Goal: Information Seeking & Learning: Understand process/instructions

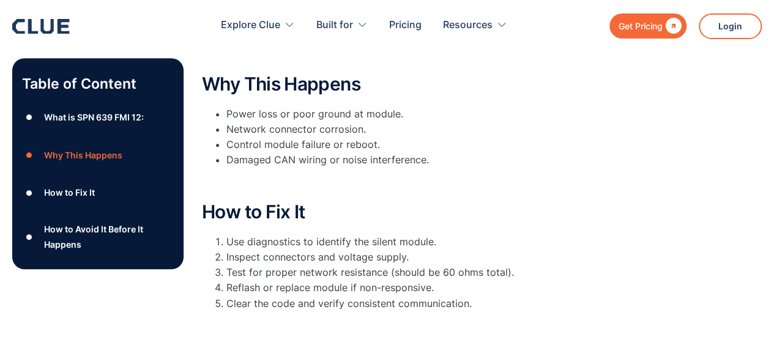
scroll to position [308, 0]
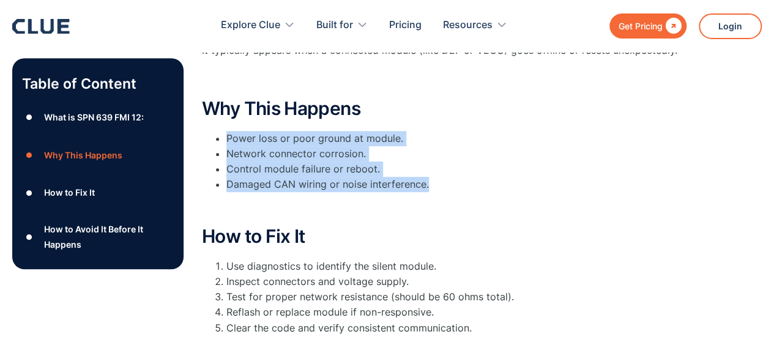
drag, startPoint x: 231, startPoint y: 137, endPoint x: 432, endPoint y: 185, distance: 206.5
click at [432, 185] on ul "Power loss or poor ground at module. Network connector corrosion. Control modul…" at bounding box center [447, 162] width 490 height 62
click at [415, 174] on li "Control module failure or reboot." at bounding box center [458, 169] width 465 height 15
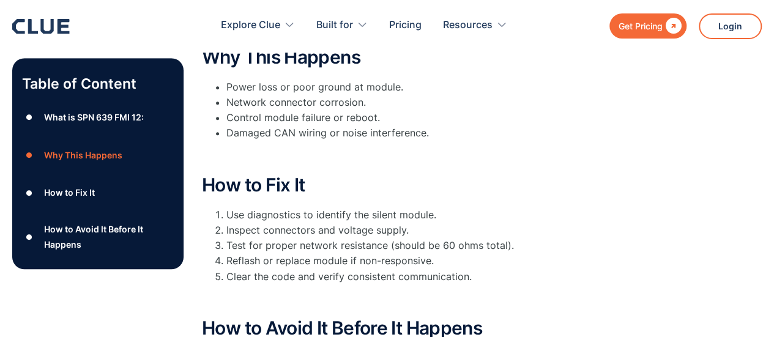
scroll to position [431, 0]
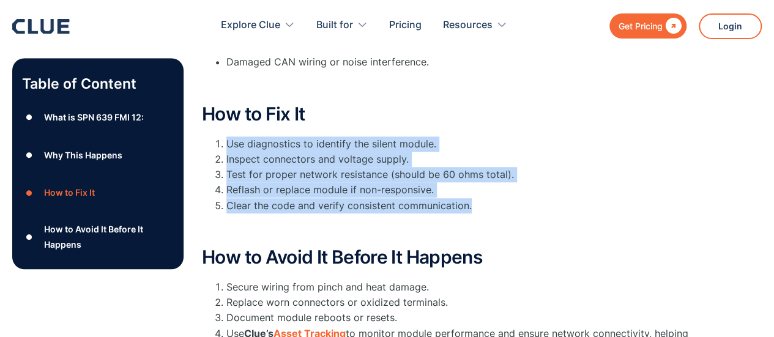
drag, startPoint x: 225, startPoint y: 144, endPoint x: 480, endPoint y: 206, distance: 262.0
click at [480, 206] on ol "Use diagnostics to identify the silent module. Inspect connectors and voltage s…" at bounding box center [447, 174] width 490 height 77
click at [480, 206] on li "Clear the code and verify consistent communication." at bounding box center [458, 205] width 465 height 15
drag, startPoint x: 474, startPoint y: 202, endPoint x: 219, endPoint y: 140, distance: 262.0
click at [219, 140] on ol "Use diagnostics to identify the silent module. Inspect connectors and voltage s…" at bounding box center [447, 174] width 490 height 77
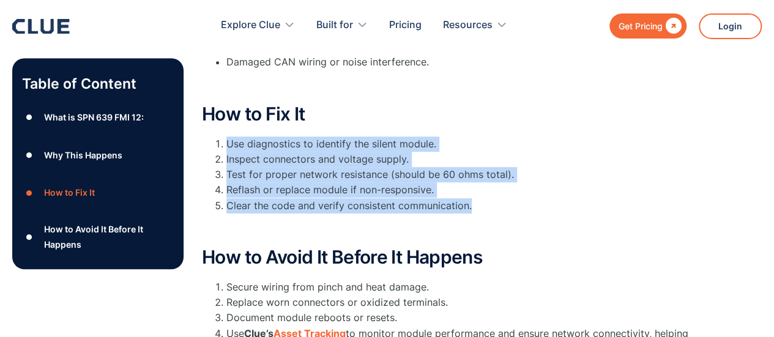
click at [226, 139] on li "Use diagnostics to identify the silent module." at bounding box center [458, 143] width 465 height 15
drag, startPoint x: 226, startPoint y: 138, endPoint x: 503, endPoint y: 207, distance: 285.3
click at [503, 207] on ol "Use diagnostics to identify the silent module. Inspect connectors and voltage s…" at bounding box center [447, 174] width 490 height 77
click at [471, 200] on li "Clear the code and verify consistent communication." at bounding box center [458, 205] width 465 height 15
drag, startPoint x: 469, startPoint y: 201, endPoint x: 228, endPoint y: 144, distance: 247.0
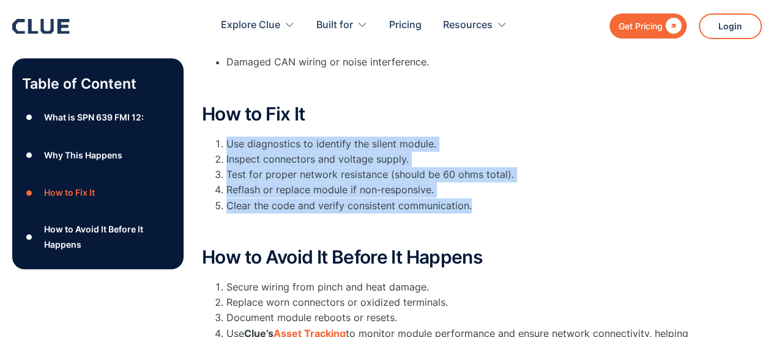
click at [228, 144] on ol "Use diagnostics to identify the silent module. Inspect connectors and voltage s…" at bounding box center [447, 174] width 490 height 77
click at [226, 143] on li "Use diagnostics to identify the silent module." at bounding box center [458, 143] width 465 height 15
click at [228, 140] on li "Use diagnostics to identify the silent module." at bounding box center [458, 143] width 465 height 15
drag, startPoint x: 256, startPoint y: 150, endPoint x: 466, endPoint y: 222, distance: 222.4
click at [466, 223] on div "How to Fix It Use diagnostics to identify the silent module. Inspect connectors…" at bounding box center [447, 169] width 490 height 131
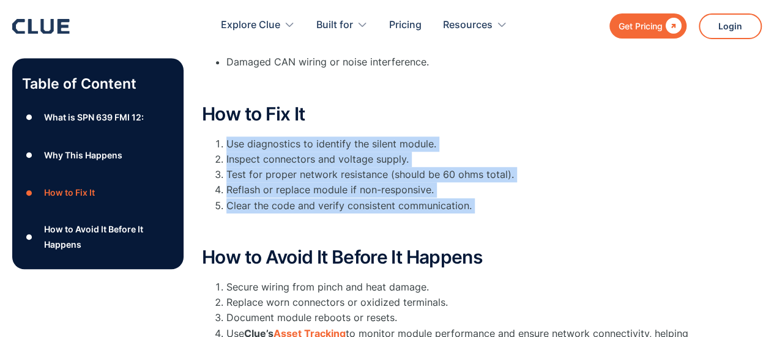
click at [462, 201] on li "Clear the code and verify consistent communication." at bounding box center [458, 205] width 465 height 15
drag, startPoint x: 471, startPoint y: 204, endPoint x: 226, endPoint y: 139, distance: 252.8
click at [226, 139] on ol "Use diagnostics to identify the silent module. Inspect connectors and voltage s…" at bounding box center [447, 174] width 490 height 77
click at [227, 141] on li "Use diagnostics to identify the silent module." at bounding box center [458, 143] width 465 height 15
click at [226, 140] on li "Use diagnostics to identify the silent module." at bounding box center [458, 143] width 465 height 15
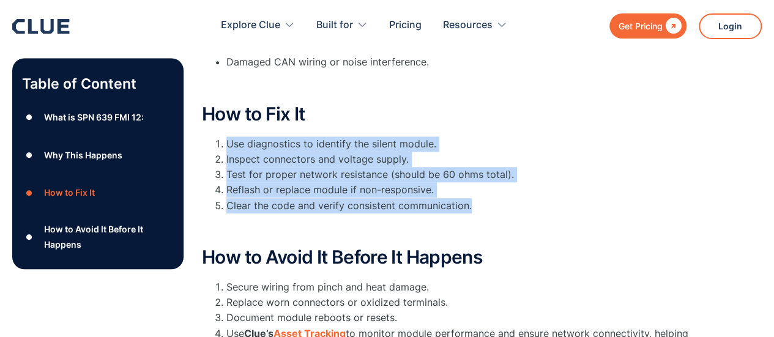
drag, startPoint x: 227, startPoint y: 141, endPoint x: 471, endPoint y: 205, distance: 251.9
click at [470, 207] on ol "Use diagnostics to identify the silent module. Inspect connectors and voltage s…" at bounding box center [447, 174] width 490 height 77
click at [679, 149] on li "Use diagnostics to identify the silent module." at bounding box center [458, 143] width 465 height 15
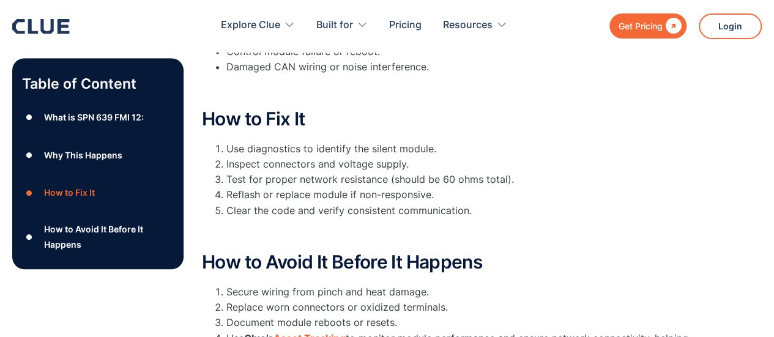
scroll to position [492, 0]
